Goal: Complete application form: Complete application form

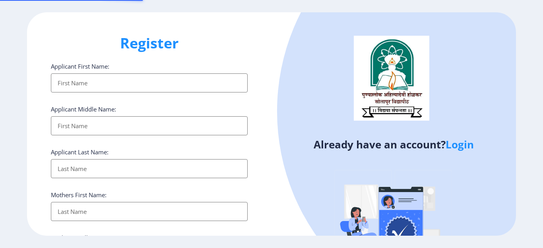
select select
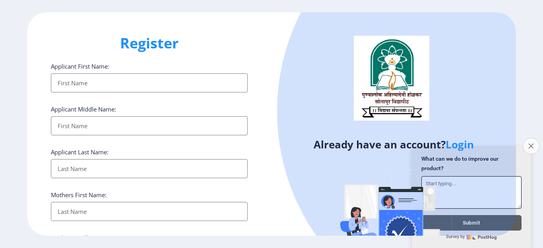
click at [528, 144] on icon "Close survey" at bounding box center [530, 146] width 5 height 5
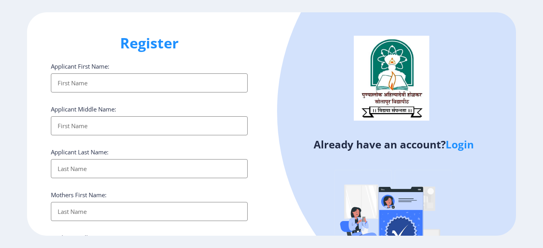
click at [99, 84] on input "Applicant First Name:" at bounding box center [149, 83] width 197 height 19
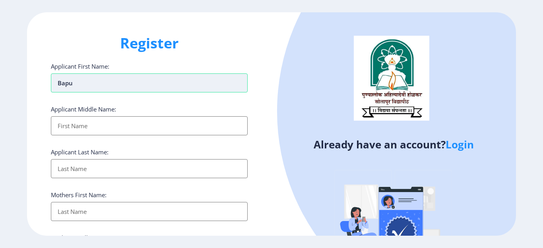
type input "Bapu"
type input "Dada"
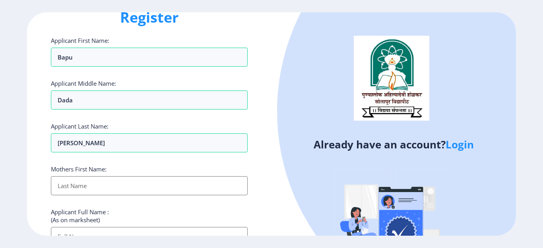
scroll to position [40, 0]
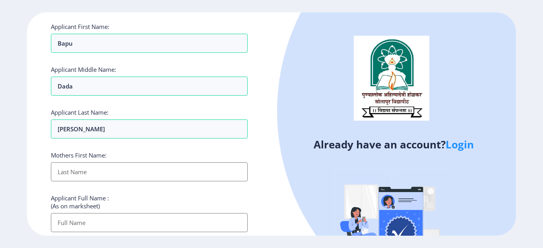
click at [69, 171] on input "Applicant First Name:" at bounding box center [149, 172] width 197 height 19
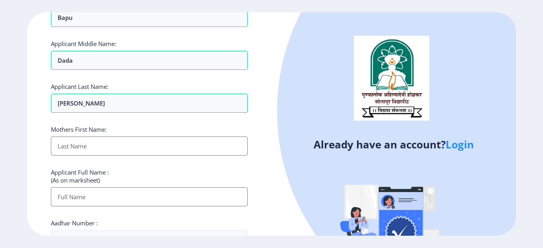
scroll to position [80, 0]
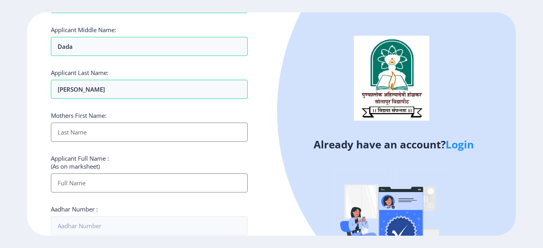
click at [76, 132] on input "Applicant First Name:" at bounding box center [149, 132] width 197 height 19
click at [68, 13] on input "[PERSON_NAME]" at bounding box center [149, 3] width 197 height 19
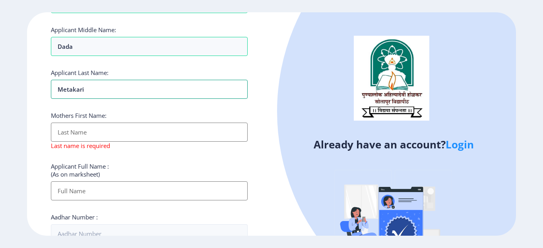
type input "Metakari"
click at [98, 140] on input "Applicant First Name:" at bounding box center [149, 132] width 197 height 19
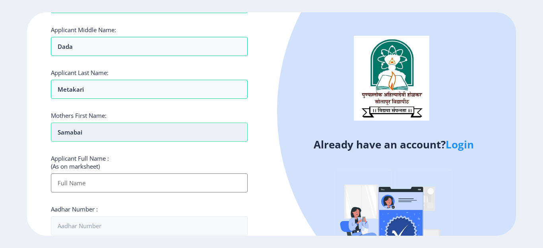
type input "Samabai"
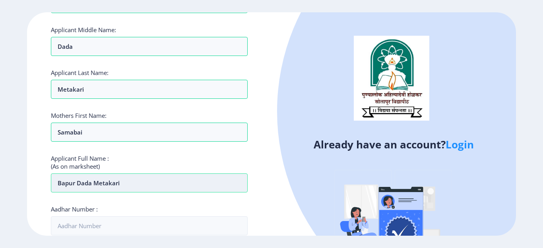
drag, startPoint x: 75, startPoint y: 184, endPoint x: 80, endPoint y: 192, distance: 8.9
click at [75, 185] on input "Bapur Dada Metakari" at bounding box center [149, 183] width 197 height 19
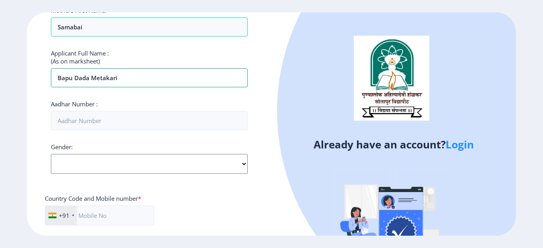
scroll to position [199, 0]
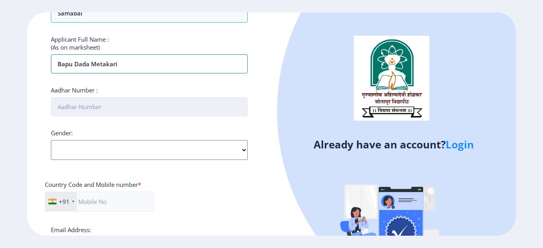
type input "Bapu Dada Metakari"
click at [94, 109] on input "Aadhar Number :" at bounding box center [149, 106] width 197 height 19
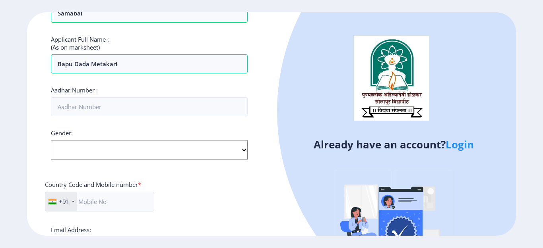
click at [93, 154] on div "Gender: Select Gender [DEMOGRAPHIC_DATA] [DEMOGRAPHIC_DATA] Other" at bounding box center [149, 144] width 197 height 31
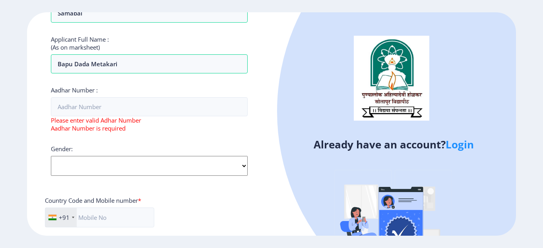
select select "[DEMOGRAPHIC_DATA]"
click at [51, 156] on select "Select Gender [DEMOGRAPHIC_DATA] [DEMOGRAPHIC_DATA] Other" at bounding box center [149, 166] width 197 height 20
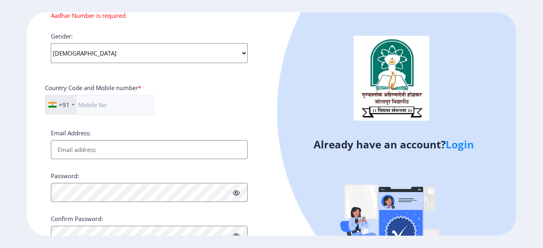
scroll to position [186, 0]
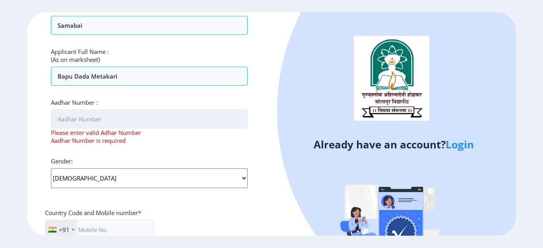
click at [114, 120] on input "Aadhar Number :" at bounding box center [149, 119] width 197 height 19
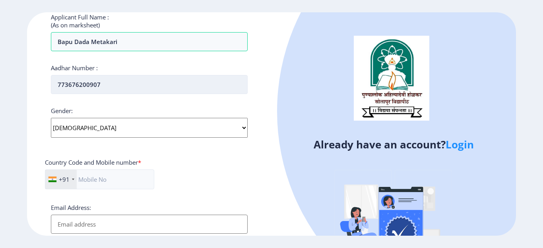
scroll to position [266, 0]
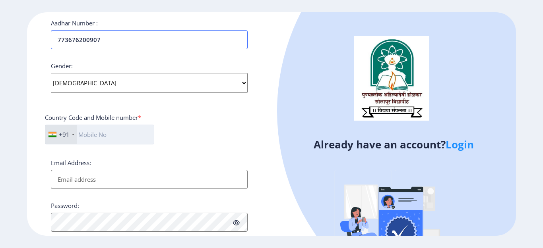
type input "773676200907"
click at [109, 126] on input "text" at bounding box center [99, 135] width 109 height 20
type input "9702020403"
click at [110, 176] on input "Email Address:" at bounding box center [149, 179] width 197 height 19
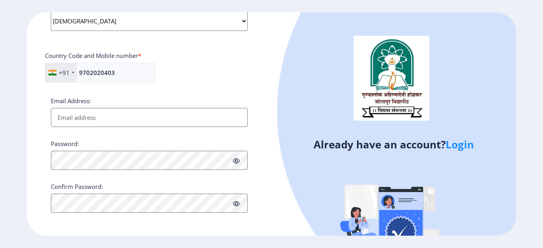
scroll to position [330, 0]
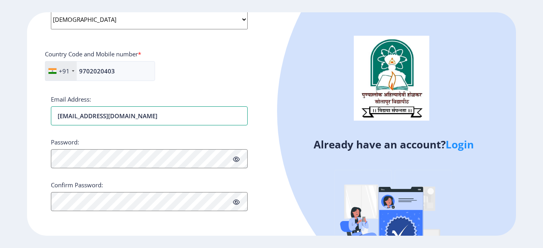
type input "[EMAIL_ADDRESS][DOMAIN_NAME]"
click at [234, 162] on icon at bounding box center [236, 160] width 7 height 6
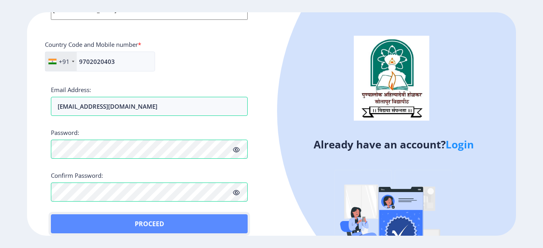
click at [70, 219] on button "Proceed" at bounding box center [149, 224] width 197 height 19
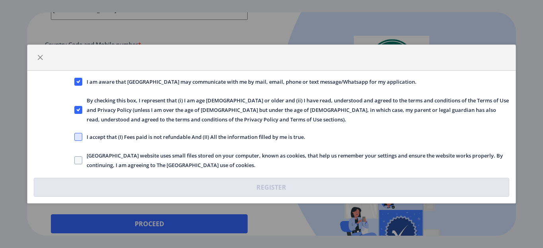
click at [78, 140] on span at bounding box center [78, 137] width 8 height 8
click at [75, 138] on input "I accept that (I) Fees paid is not refundable And (II) All the information fill…" at bounding box center [74, 137] width 0 height 0
checkbox input "true"
click at [78, 161] on span at bounding box center [78, 161] width 8 height 8
click at [75, 161] on input "[GEOGRAPHIC_DATA] website uses small files stored on your computer, known as co…" at bounding box center [74, 161] width 0 height 0
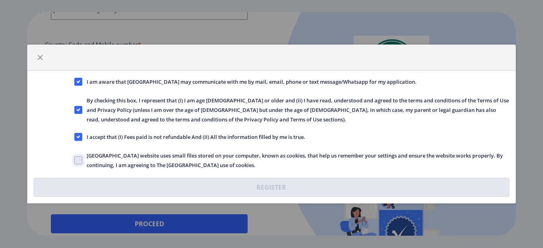
checkbox input "true"
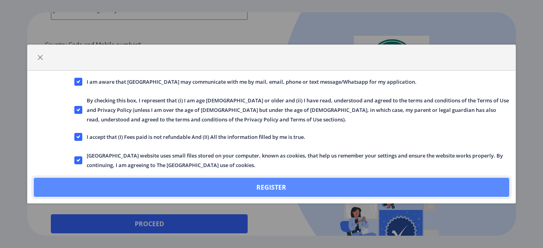
click at [297, 186] on button "Register" at bounding box center [271, 187] width 475 height 19
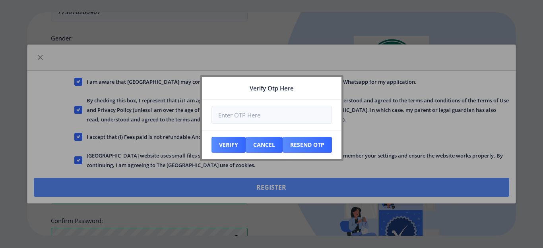
scroll to position [384, 0]
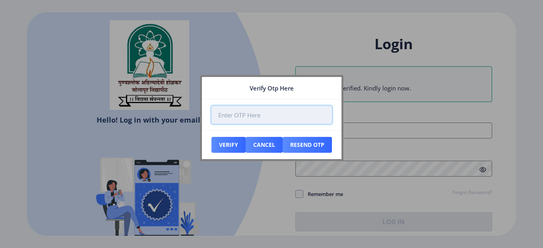
click at [256, 117] on input "number" at bounding box center [271, 115] width 120 height 18
click at [234, 112] on input "number" at bounding box center [271, 115] width 120 height 18
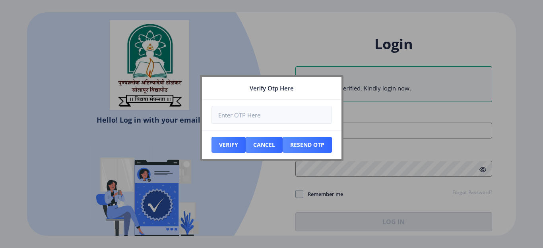
click at [240, 200] on div at bounding box center [271, 124] width 543 height 248
click at [296, 136] on nb-card-footer "Verify Cancel Resend Otp" at bounding box center [272, 144] width 140 height 29
click at [246, 144] on button "Resend Otp" at bounding box center [228, 145] width 34 height 16
click at [246, 149] on button "Resend Otp" at bounding box center [228, 145] width 34 height 16
click at [246, 151] on button "Resend Otp" at bounding box center [228, 145] width 34 height 16
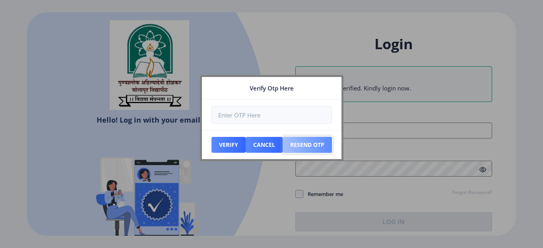
click at [246, 143] on button "Resend Otp" at bounding box center [228, 145] width 34 height 16
click at [246, 145] on button "Resend Otp" at bounding box center [228, 145] width 34 height 16
click at [246, 149] on button "Cancel" at bounding box center [228, 145] width 34 height 16
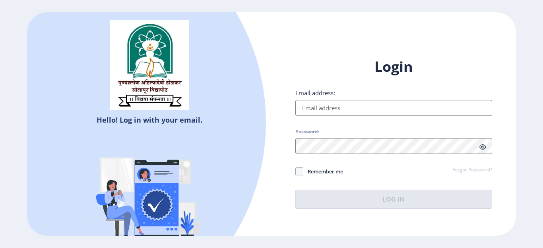
click at [345, 115] on input "Email address:" at bounding box center [393, 108] width 197 height 16
type input "[EMAIL_ADDRESS][DOMAIN_NAME]"
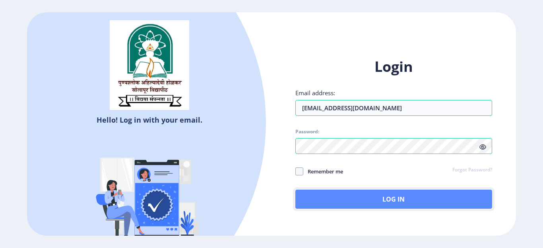
click at [355, 192] on button "Log In" at bounding box center [393, 199] width 197 height 19
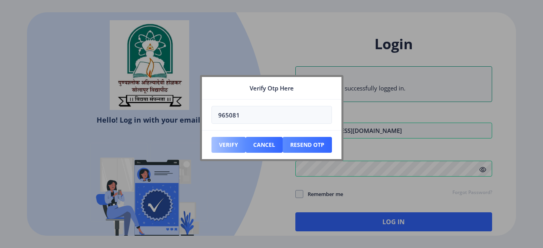
type input "965081"
click at [225, 148] on button "Verify" at bounding box center [228, 145] width 34 height 16
click at [228, 145] on button "Verify" at bounding box center [228, 145] width 34 height 16
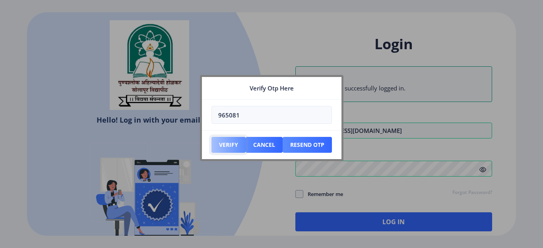
click at [228, 145] on button "Verify" at bounding box center [228, 145] width 34 height 16
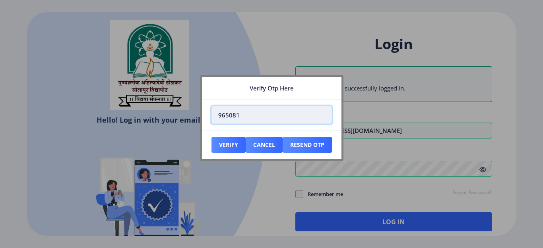
click at [241, 120] on input "965081" at bounding box center [271, 115] width 120 height 18
drag, startPoint x: 241, startPoint y: 120, endPoint x: 209, endPoint y: 120, distance: 32.6
click at [209, 120] on nb-card-body "965081" at bounding box center [272, 115] width 140 height 31
type input "7"
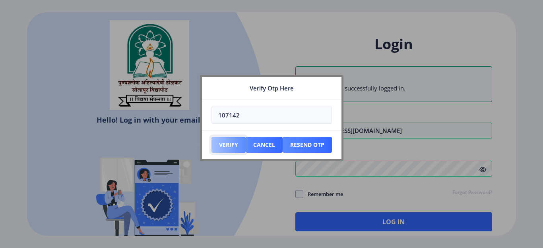
click at [226, 143] on button "Verify" at bounding box center [228, 145] width 34 height 16
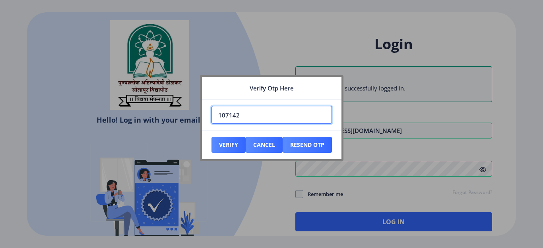
drag, startPoint x: 250, startPoint y: 115, endPoint x: 209, endPoint y: 122, distance: 42.3
click at [209, 122] on nb-card-body "107142" at bounding box center [272, 115] width 140 height 31
type input "819108"
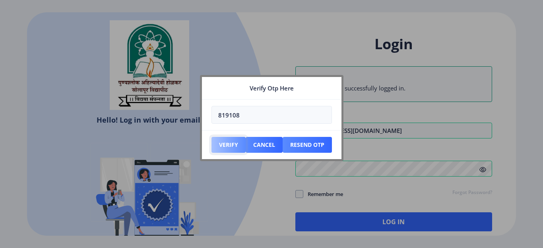
click at [227, 145] on button "Verify" at bounding box center [228, 145] width 34 height 16
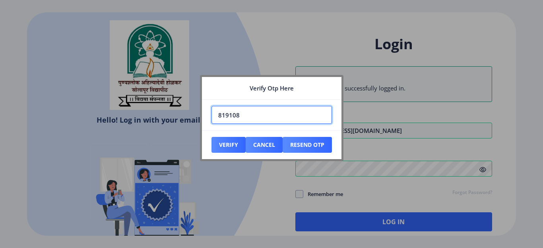
drag, startPoint x: 250, startPoint y: 119, endPoint x: 190, endPoint y: 116, distance: 59.7
click at [190, 116] on div "Verify Otp Here 819108 Verify Cancel Resend Otp" at bounding box center [271, 124] width 543 height 248
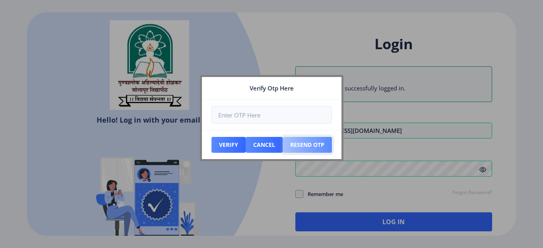
click at [246, 145] on button "Resend Otp" at bounding box center [228, 145] width 34 height 16
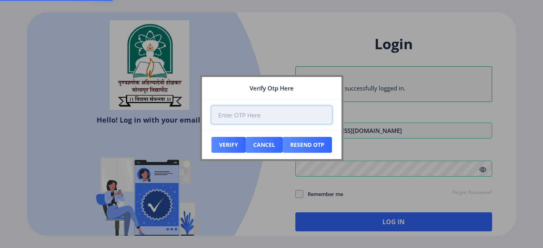
click at [263, 118] on input "number" at bounding box center [271, 115] width 120 height 18
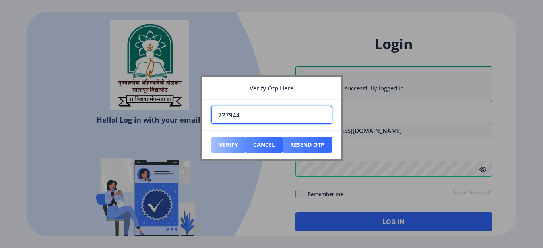
type input "727944"
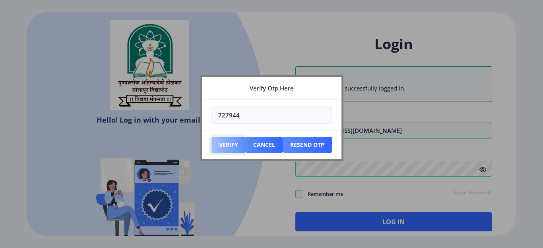
click at [228, 151] on button "Verify" at bounding box center [228, 145] width 34 height 16
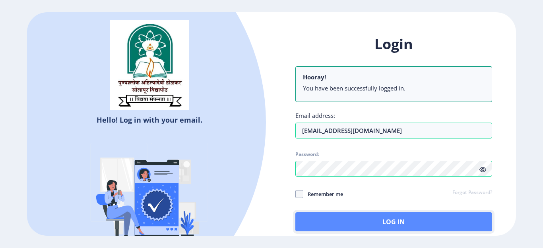
click at [404, 221] on button "Log In" at bounding box center [393, 222] width 197 height 19
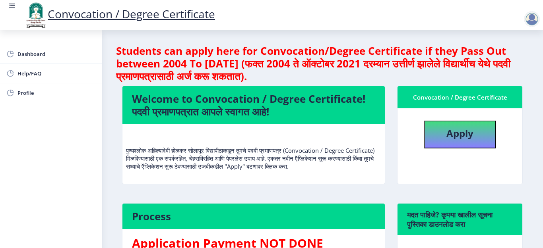
scroll to position [40, 0]
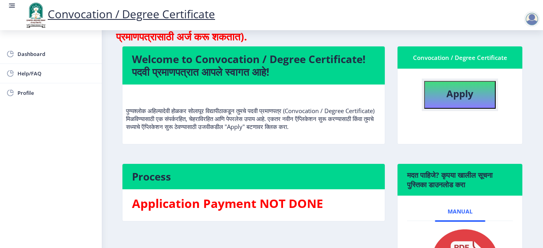
click at [460, 103] on button "Apply" at bounding box center [460, 95] width 72 height 28
select select
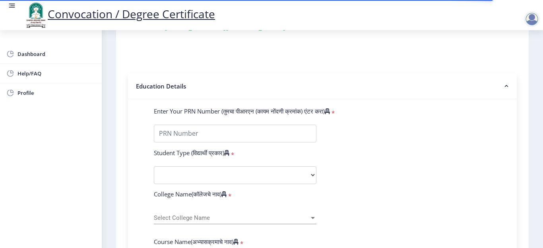
scroll to position [159, 0]
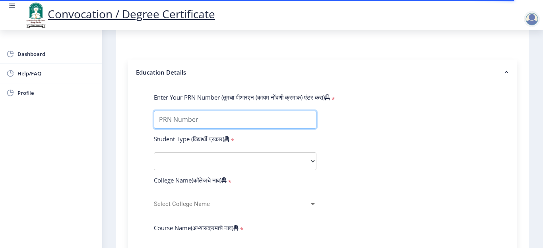
click at [218, 119] on input "Enter Your PRN Number (तुमचा पीआरएन (कायम नोंदणी क्रमांक) एंटर करा)" at bounding box center [235, 120] width 163 height 18
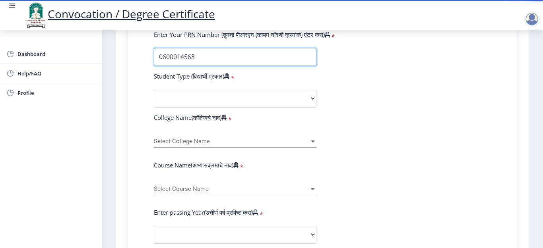
scroll to position [239, 0]
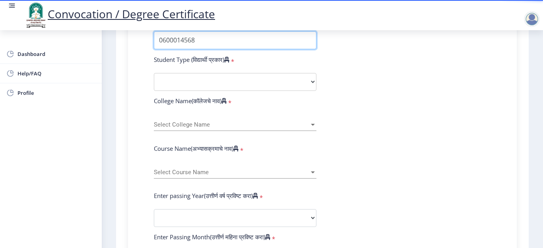
type input "0600014568"
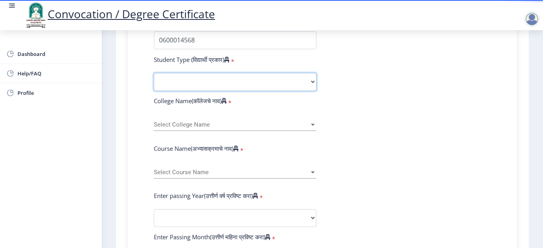
click at [226, 78] on select "Select Student Type Regular External" at bounding box center [235, 82] width 163 height 18
select select "Regular"
click at [154, 73] on select "Select Student Type Regular External" at bounding box center [235, 82] width 163 height 18
click at [202, 87] on select "Select Student Type Regular External" at bounding box center [235, 82] width 163 height 18
click at [154, 73] on select "Select Student Type Regular External" at bounding box center [235, 82] width 163 height 18
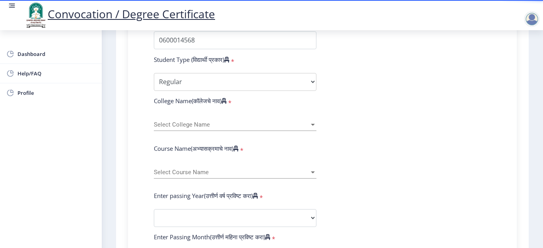
click at [204, 122] on span "Select College Name" at bounding box center [231, 125] width 155 height 7
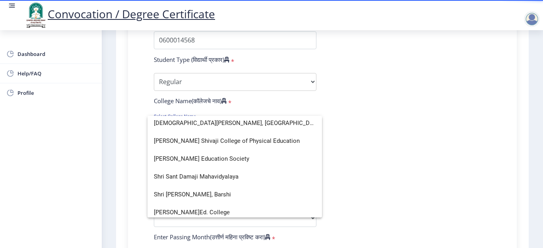
scroll to position [1988, 0]
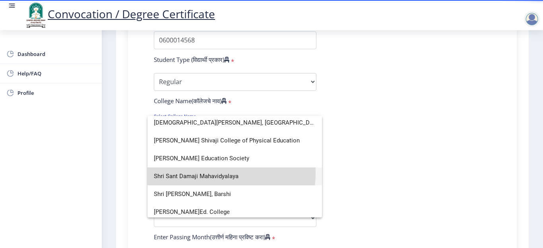
click at [197, 173] on span "Shri Sant Damaji Mahavidyalaya" at bounding box center [235, 177] width 162 height 18
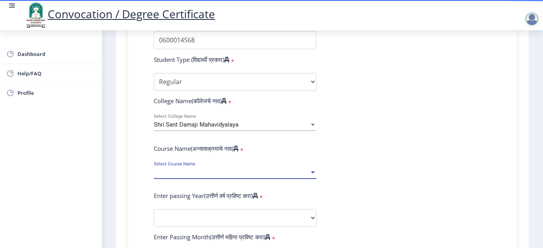
click at [197, 173] on span "Select Course Name" at bounding box center [231, 172] width 155 height 7
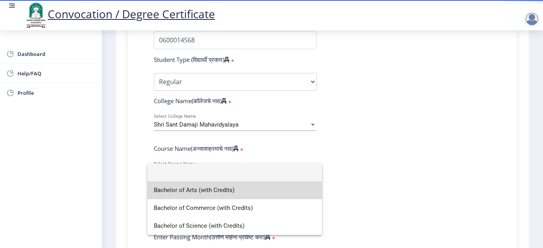
click at [185, 191] on span "Bachelor of Arts (with Credits)" at bounding box center [235, 191] width 162 height 18
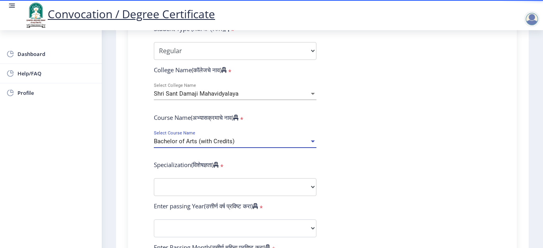
scroll to position [318, 0]
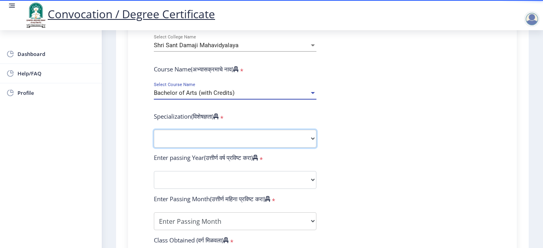
click at [208, 134] on select "Specialization English Geography Hindi Marathi Music Sanskrit Urdu Ancient Indi…" at bounding box center [235, 139] width 163 height 18
click at [300, 144] on select "Specialization English Geography Hindi Marathi Music Sanskrit Urdu Ancient Indi…" at bounding box center [235, 139] width 163 height 18
click at [283, 141] on select "Specialization English Geography Hindi Marathi Music Sanskrit Urdu Ancient Indi…" at bounding box center [235, 139] width 163 height 18
click at [277, 142] on select "Specialization English Geography Hindi Marathi Music Sanskrit Urdu Ancient Indi…" at bounding box center [235, 139] width 163 height 18
click at [298, 144] on select "Specialization English Geography Hindi Marathi Music Sanskrit Urdu Ancient Indi…" at bounding box center [235, 139] width 163 height 18
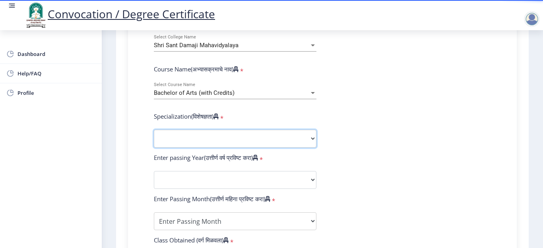
select select "Hindi"
click at [154, 130] on select "Specialization English Geography Hindi Marathi Music Sanskrit Urdu Ancient Indi…" at bounding box center [235, 139] width 163 height 18
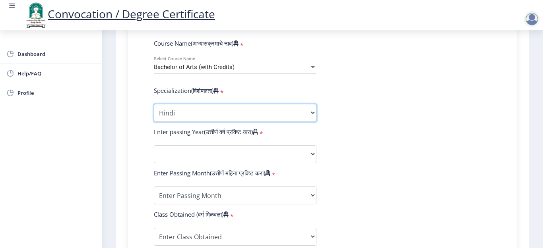
scroll to position [358, 0]
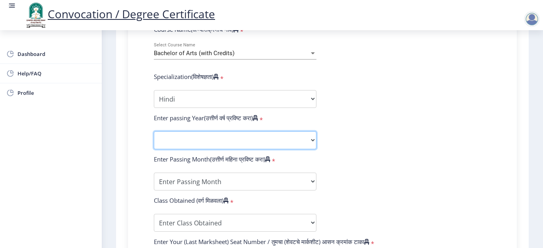
click at [299, 143] on select "2025 2024 2023 2022 2021 2020 2019 2018 2017 2016 2015 2014 2013 2012 2011 2010…" at bounding box center [235, 141] width 163 height 18
select select "2009"
click at [154, 132] on select "2025 2024 2023 2022 2021 2020 2019 2018 2017 2016 2015 2014 2013 2012 2011 2010…" at bounding box center [235, 141] width 163 height 18
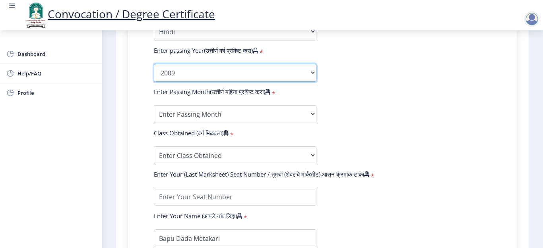
scroll to position [437, 0]
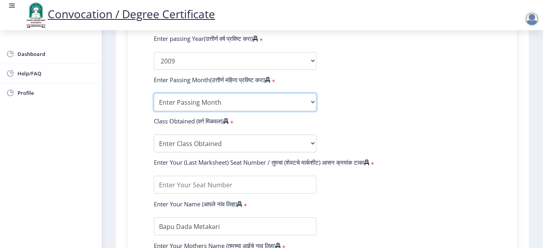
click at [239, 103] on select "Enter Passing Month March April May October November December" at bounding box center [235, 102] width 163 height 18
select select "March"
click at [154, 93] on select "Enter Passing Month March April May October November December" at bounding box center [235, 102] width 163 height 18
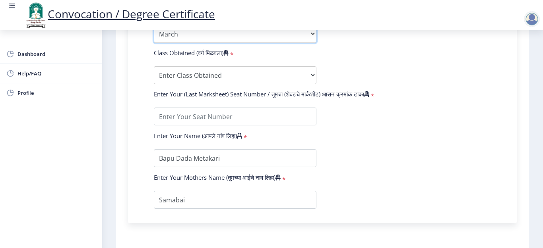
scroll to position [517, 0]
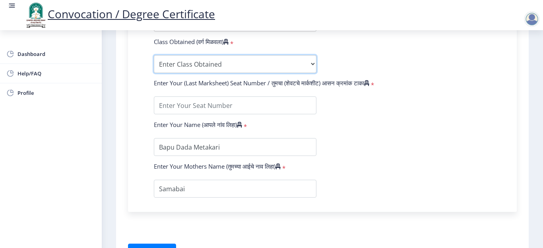
click at [305, 70] on select "Enter Class Obtained FIRST CLASS WITH DISTINCTION FIRST CLASS HIGHER SECOND CLA…" at bounding box center [235, 64] width 163 height 18
select select "SECOND CLASS"
click at [154, 55] on select "Enter Class Obtained FIRST CLASS WITH DISTINCTION FIRST CLASS HIGHER SECOND CLA…" at bounding box center [235, 64] width 163 height 18
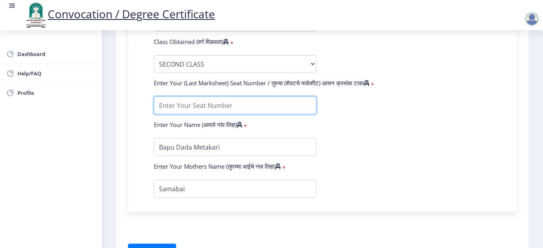
click at [229, 106] on input "textarea" at bounding box center [235, 106] width 163 height 18
type input "46872"
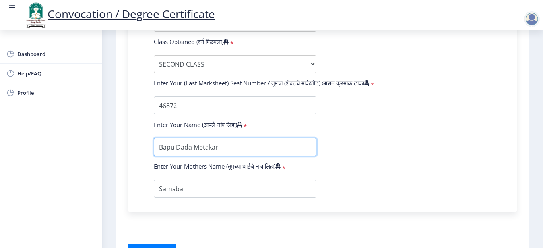
click at [214, 145] on input "textarea" at bounding box center [235, 147] width 163 height 18
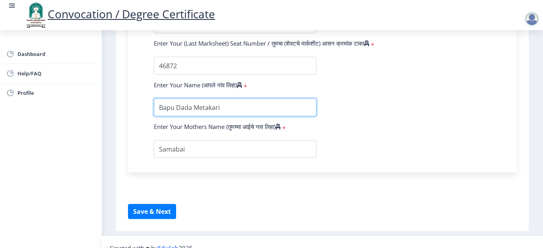
scroll to position [568, 0]
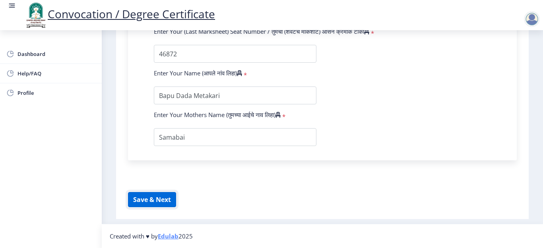
click at [164, 202] on button "Save & Next" at bounding box center [152, 199] width 48 height 15
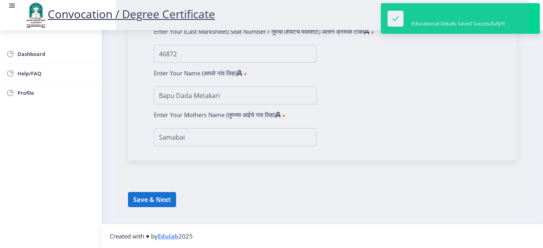
select select
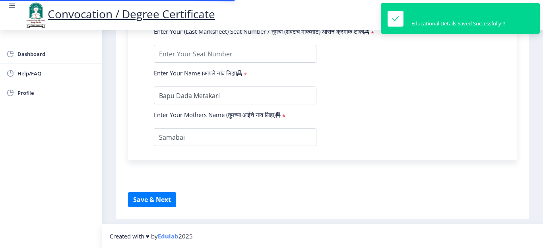
type input "0600014568"
select select "Regular"
select select "2009"
select select "March"
select select "SECOND CLASS"
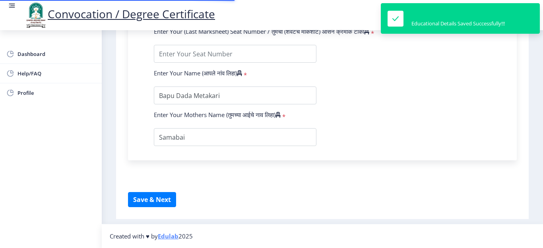
type input "46872"
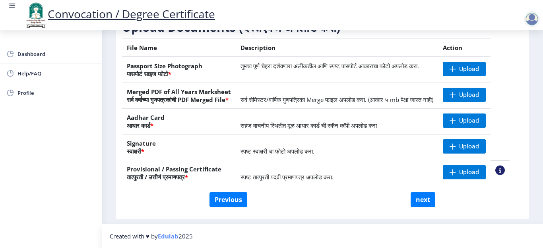
scroll to position [113, 0]
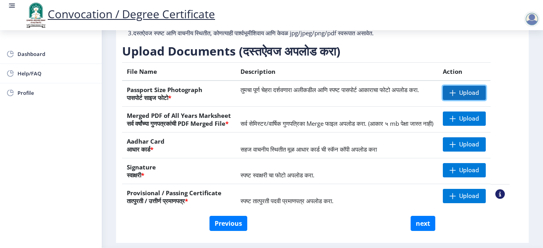
click at [486, 100] on span "Upload" at bounding box center [464, 93] width 43 height 14
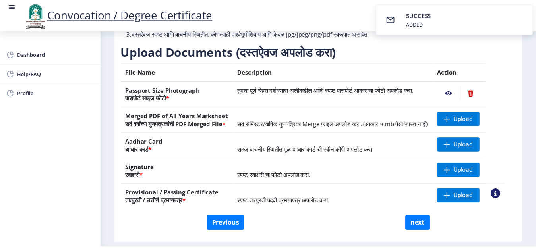
scroll to position [153, 0]
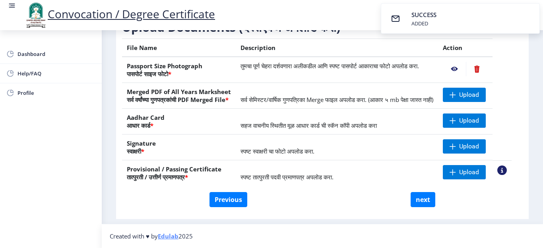
click at [462, 62] on nb-action at bounding box center [454, 69] width 23 height 14
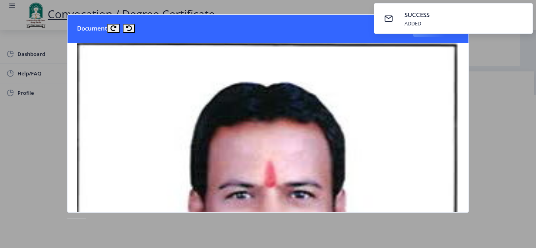
scroll to position [0, 0]
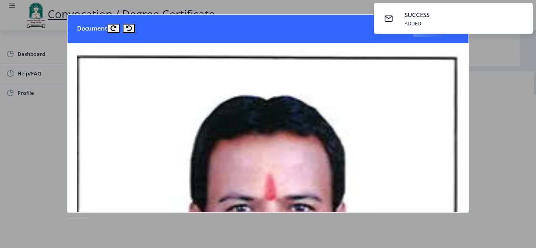
click at [432, 37] on nb-card-header "Document Close" at bounding box center [268, 29] width 401 height 29
click at [431, 33] on nb-toastr-container "SUCCESS ADDED" at bounding box center [453, 18] width 165 height 37
click at [234, 20] on nb-card-header "Document Close" at bounding box center [268, 29] width 401 height 29
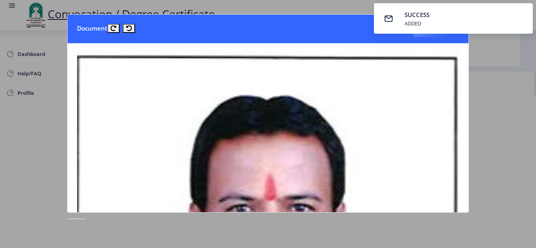
drag, startPoint x: 242, startPoint y: 16, endPoint x: 278, endPoint y: 10, distance: 35.9
click at [243, 16] on nb-card-header "Document Close" at bounding box center [268, 29] width 401 height 29
drag, startPoint x: 452, startPoint y: 31, endPoint x: 475, endPoint y: 35, distance: 23.4
click at [469, 34] on nb-toastr-container "SUCCESS ADDED" at bounding box center [453, 18] width 165 height 37
click at [498, 42] on div at bounding box center [268, 124] width 536 height 248
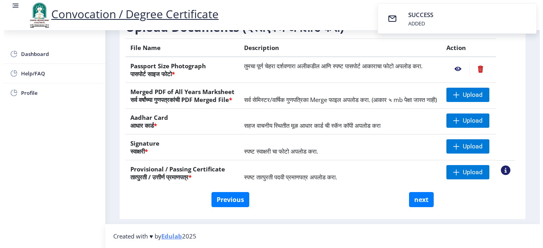
scroll to position [75, 0]
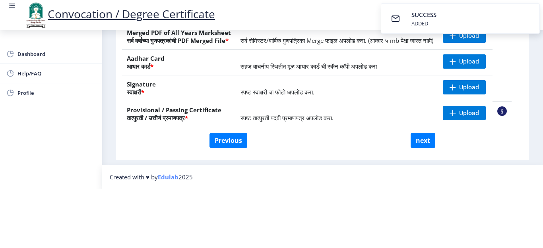
click at [510, 49] on table "File Name Description Action Passport Size Photograph पासपोर्ट साइज फोटो * तुमच…" at bounding box center [317, 52] width 390 height 147
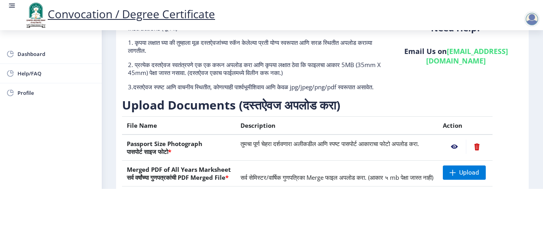
scroll to position [80, 0]
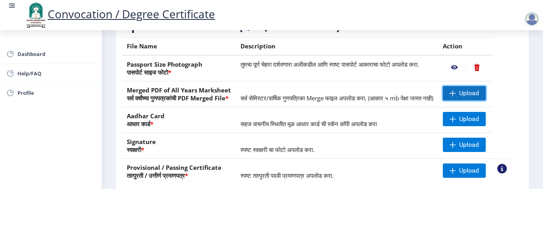
click at [473, 89] on span "Upload" at bounding box center [469, 93] width 20 height 8
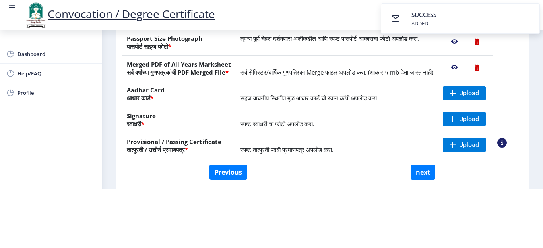
scroll to position [119, 0]
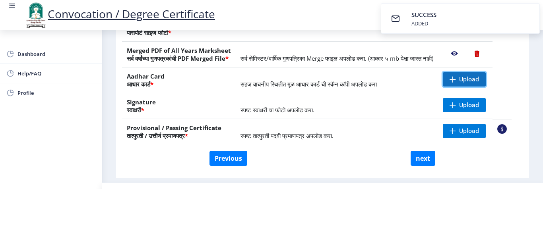
click at [465, 81] on span "Upload" at bounding box center [464, 79] width 43 height 14
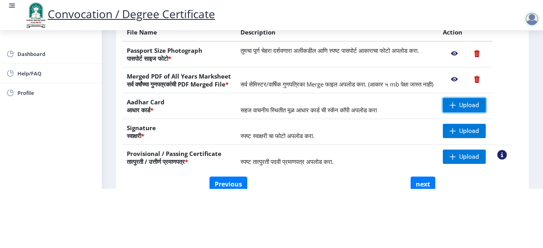
scroll to position [80, 0]
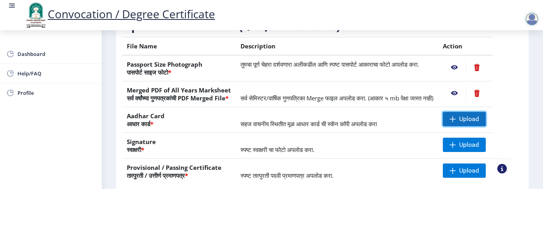
click at [479, 122] on span "Upload" at bounding box center [469, 119] width 20 height 8
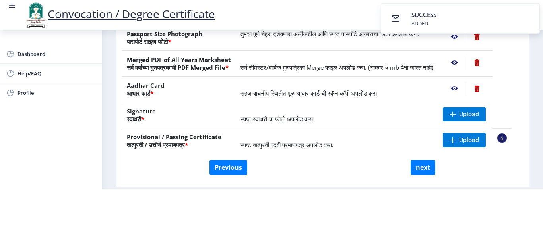
scroll to position [153, 0]
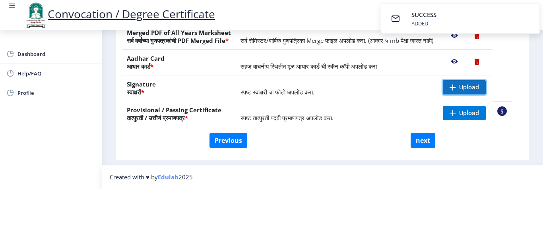
click at [471, 83] on span "Upload" at bounding box center [469, 87] width 20 height 8
click at [456, 84] on span at bounding box center [453, 87] width 6 height 6
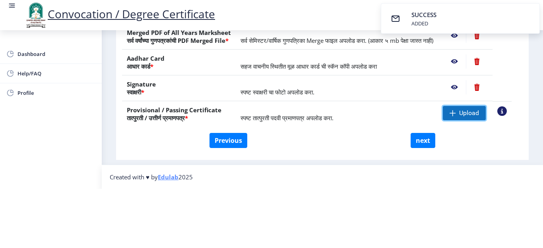
click at [456, 110] on span at bounding box center [453, 113] width 6 height 6
click at [479, 109] on span "Upload" at bounding box center [469, 113] width 20 height 8
click at [486, 106] on nb-action at bounding box center [477, 113] width 22 height 14
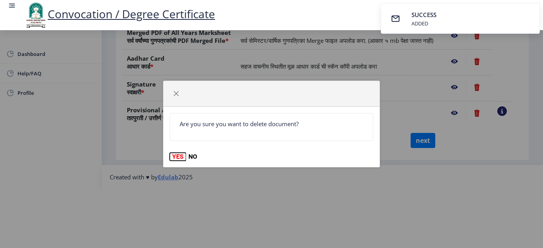
click at [172, 158] on button "YES" at bounding box center [178, 157] width 16 height 8
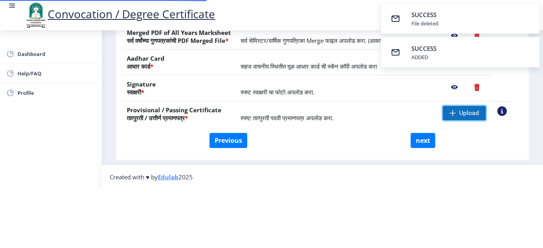
click at [486, 106] on span "Upload" at bounding box center [464, 113] width 43 height 14
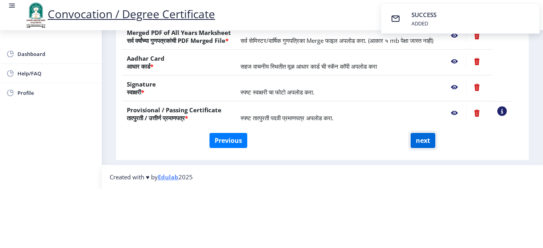
click at [427, 133] on button "next" at bounding box center [423, 140] width 25 height 15
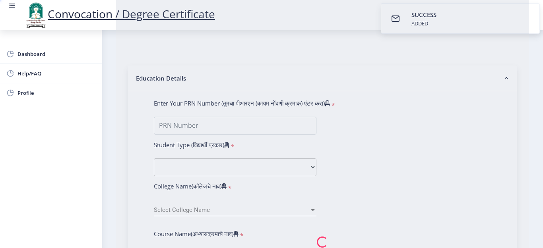
select select
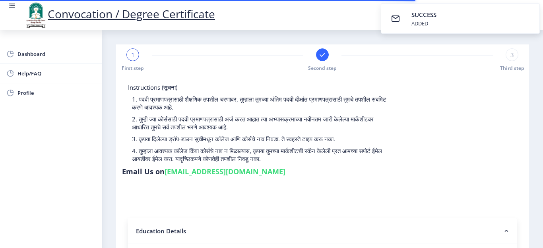
type input "Bapu Dada Metakari"
type input "Samabai"
type input "0600014568"
select select "Regular"
select select "2009"
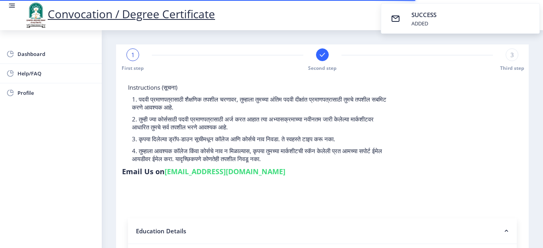
select select "March"
select select "SECOND CLASS"
type input "46872"
select select
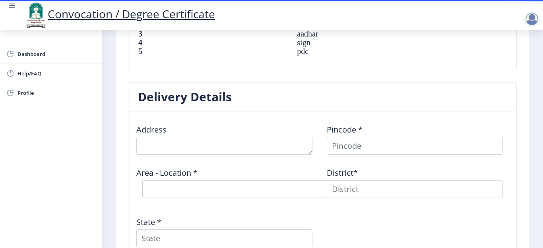
scroll to position [596, 0]
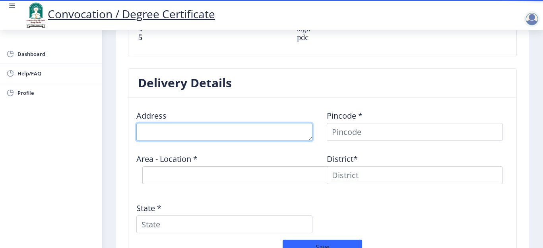
click at [188, 134] on textarea at bounding box center [224, 132] width 176 height 18
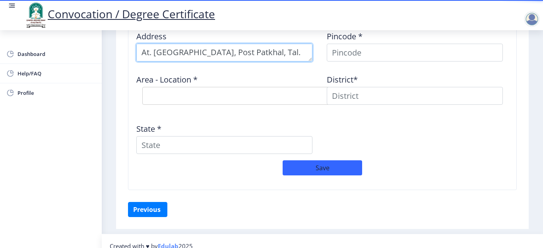
scroll to position [8, 0]
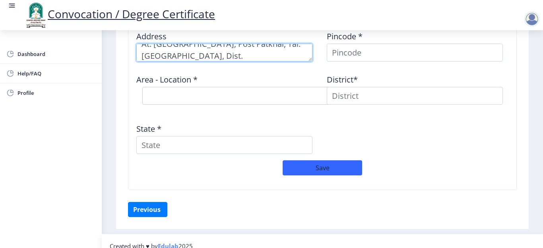
click at [148, 58] on textarea at bounding box center [224, 53] width 176 height 18
type textarea "At. [GEOGRAPHIC_DATA], Post Patkhal, Tal. [GEOGRAPHIC_DATA], Dist. [GEOGRAPHIC_…"
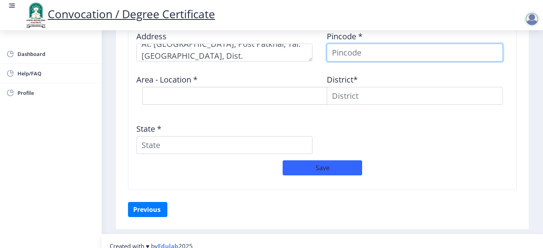
click at [350, 53] on input at bounding box center [415, 53] width 176 height 18
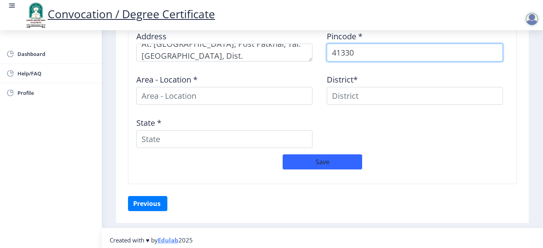
type input "413305"
select select
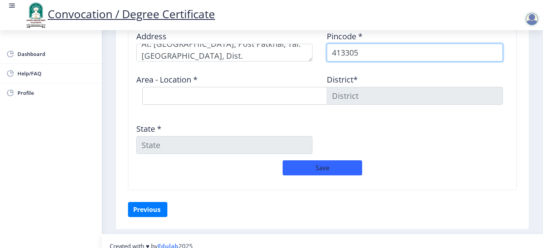
type input "413305"
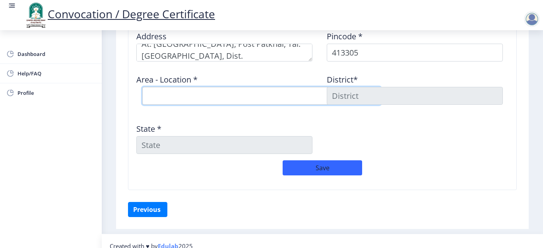
click at [210, 93] on select "Select Area Location [GEOGRAPHIC_DATA] [PERSON_NAME] [PERSON_NAME] B.O Bramhapu…" at bounding box center [261, 96] width 239 height 18
select select "12: Object"
click at [142, 87] on select "Select Area Location [GEOGRAPHIC_DATA] [PERSON_NAME] [PERSON_NAME] B.O Bramhapu…" at bounding box center [261, 96] width 239 height 18
type input "SOLAPUR"
type input "[GEOGRAPHIC_DATA]"
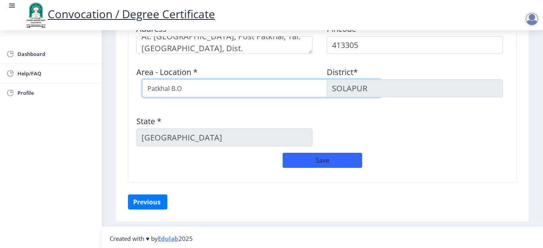
scroll to position [686, 0]
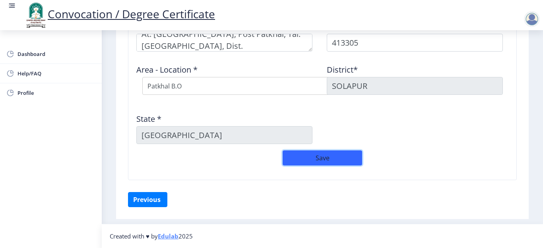
click at [316, 162] on button "Save" at bounding box center [323, 158] width 80 height 15
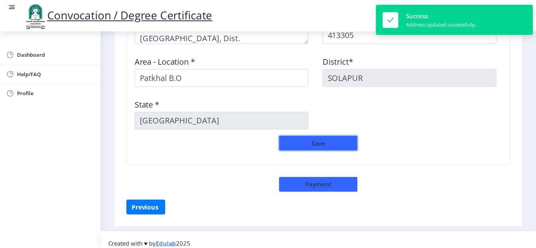
scroll to position [703, 0]
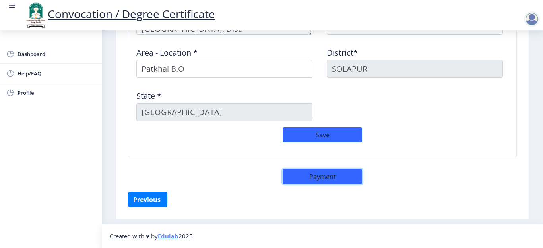
click at [319, 178] on button "Payment" at bounding box center [323, 176] width 80 height 15
select select "sealed"
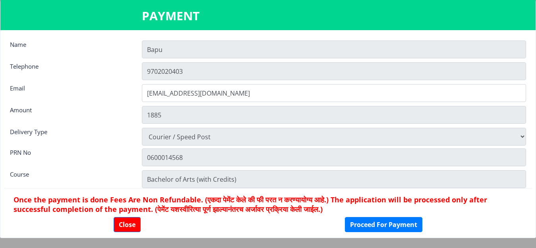
scroll to position [11, 0]
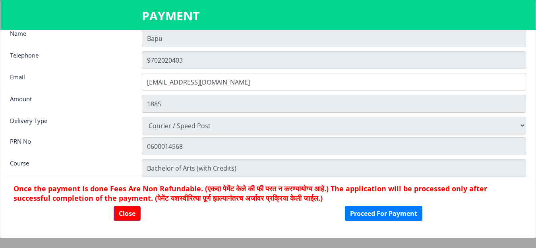
click at [385, 221] on nb-card-footer "Once the payment is done Fees Are Non Refundable. (एकदा पेमेंट केले की फी परत न…" at bounding box center [268, 202] width 528 height 50
click at [382, 214] on button "Proceed For Payment" at bounding box center [384, 213] width 78 height 15
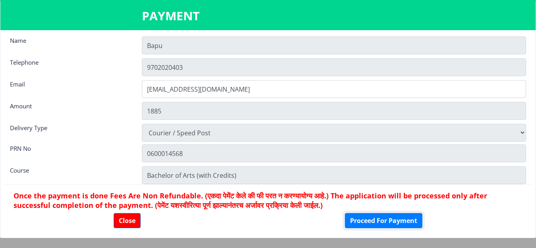
scroll to position [0, 0]
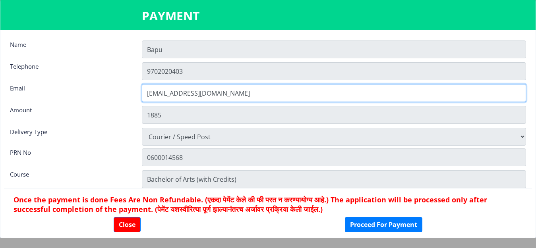
click at [248, 92] on input "[EMAIL_ADDRESS][DOMAIN_NAME]" at bounding box center [334, 93] width 384 height 18
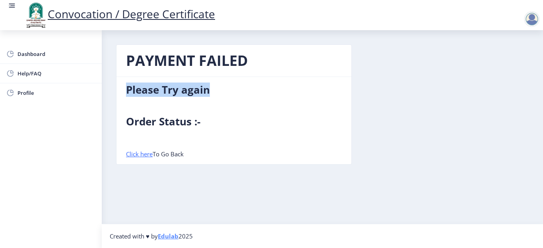
drag, startPoint x: 219, startPoint y: 86, endPoint x: 117, endPoint y: 95, distance: 103.0
click at [117, 95] on nb-card-body "Please Try again Order Status :- Click here To Go Back" at bounding box center [233, 120] width 235 height 87
click at [15, 4] on rect at bounding box center [12, 6] width 8 height 8
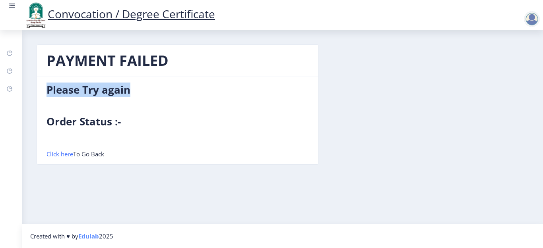
click at [16, 4] on rect at bounding box center [12, 6] width 8 height 8
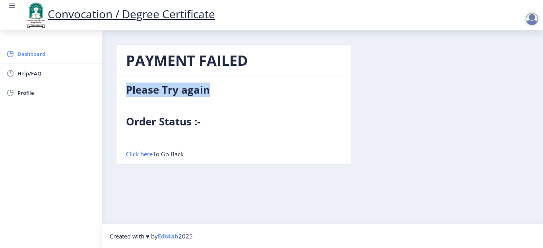
click at [35, 54] on span "Dashboard" at bounding box center [56, 54] width 78 height 10
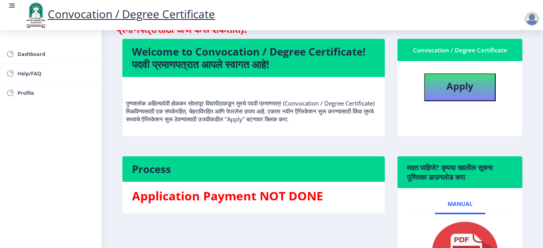
scroll to position [145, 0]
